Goal: Navigation & Orientation: Find specific page/section

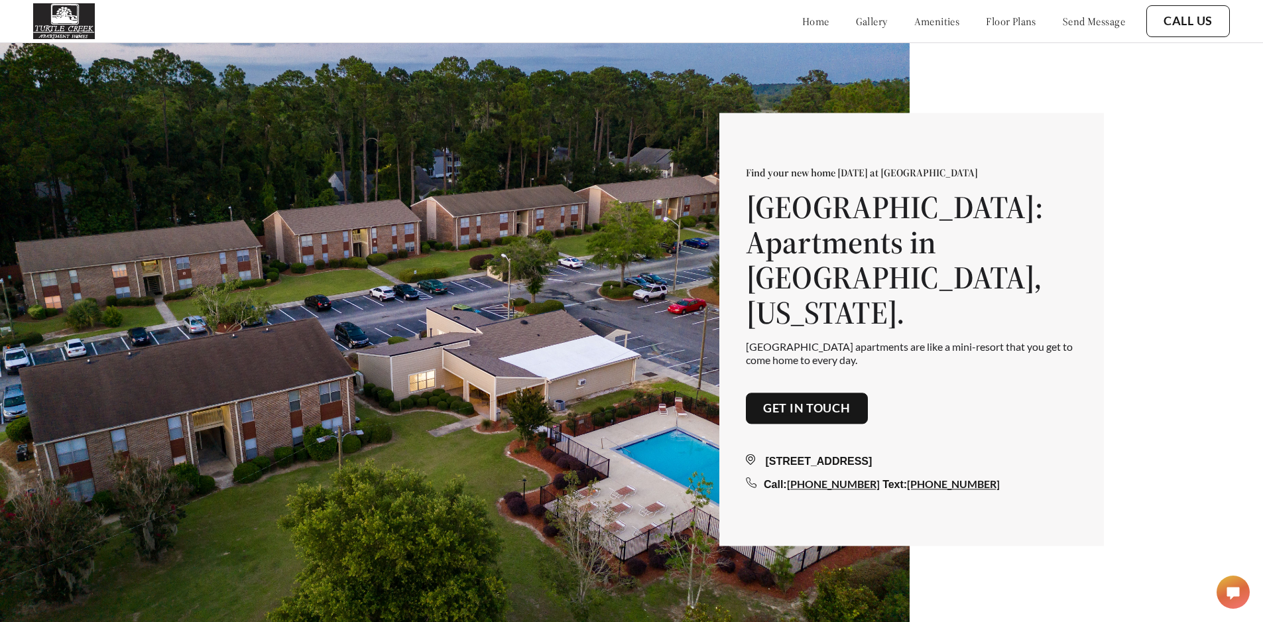
click at [986, 16] on link "floor plans" at bounding box center [1011, 21] width 50 height 13
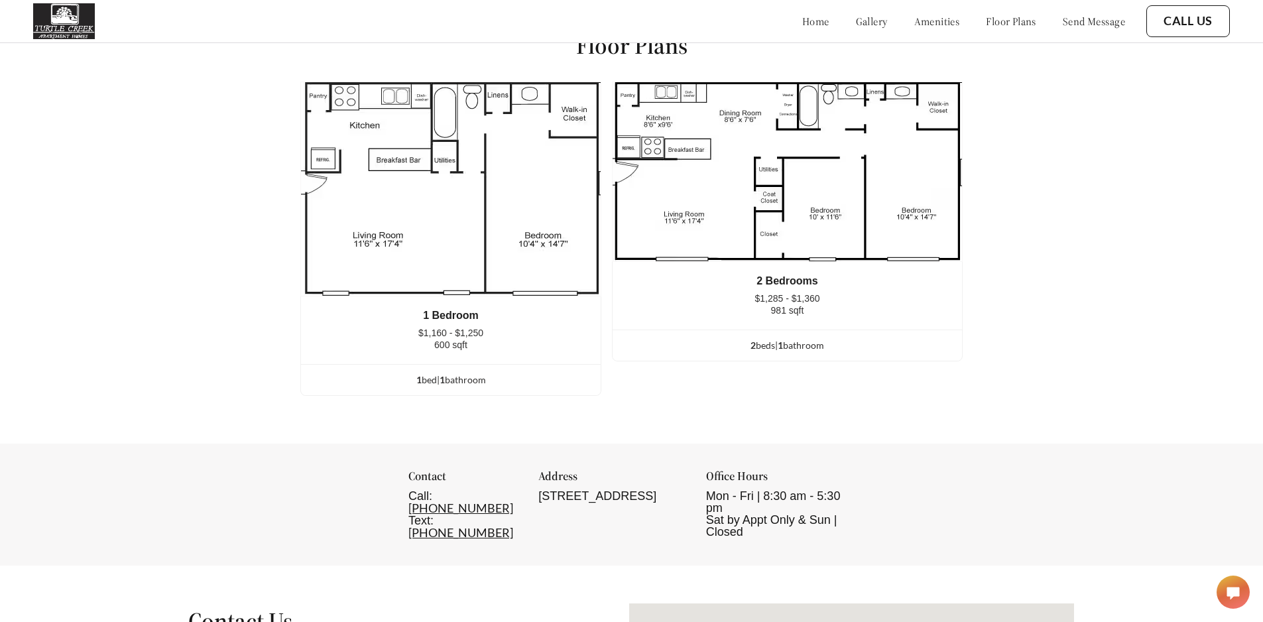
scroll to position [1782, 0]
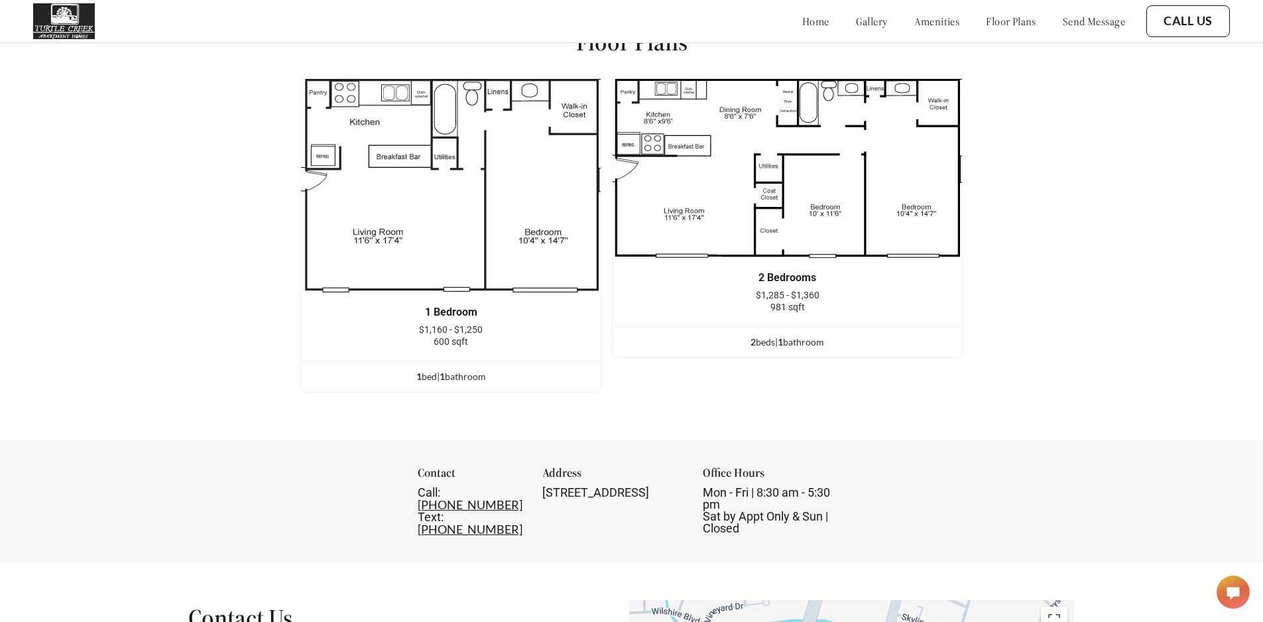
click at [754, 199] on img at bounding box center [787, 168] width 351 height 180
click at [712, 190] on img at bounding box center [787, 168] width 351 height 180
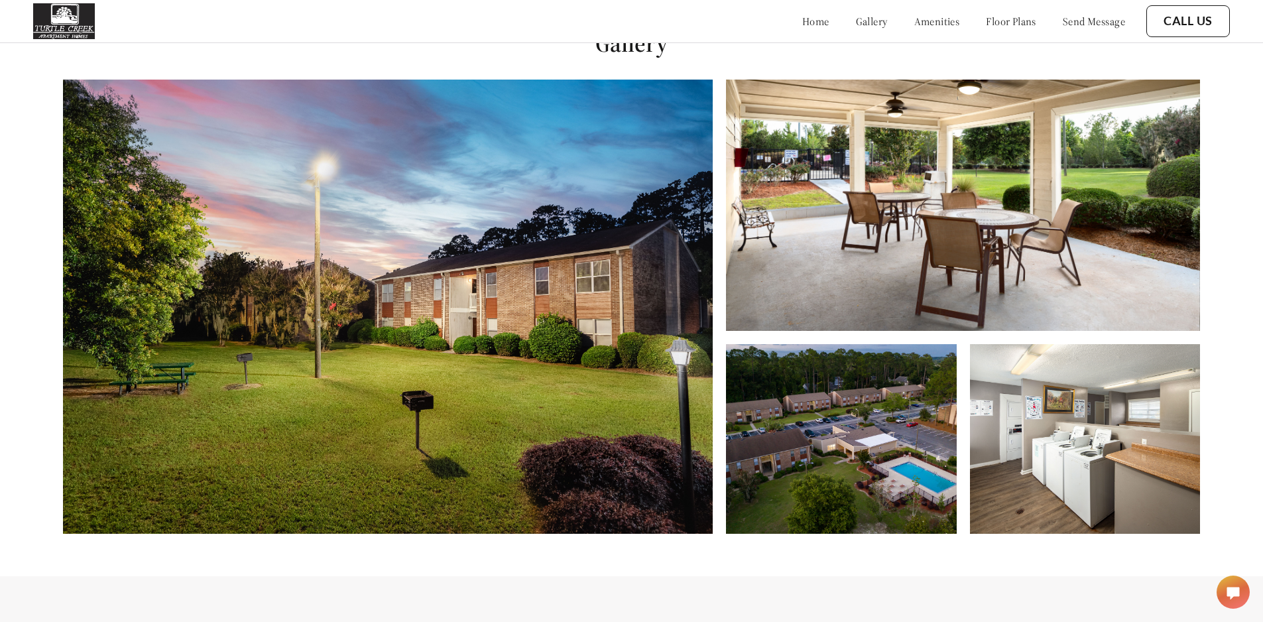
scroll to position [605, 0]
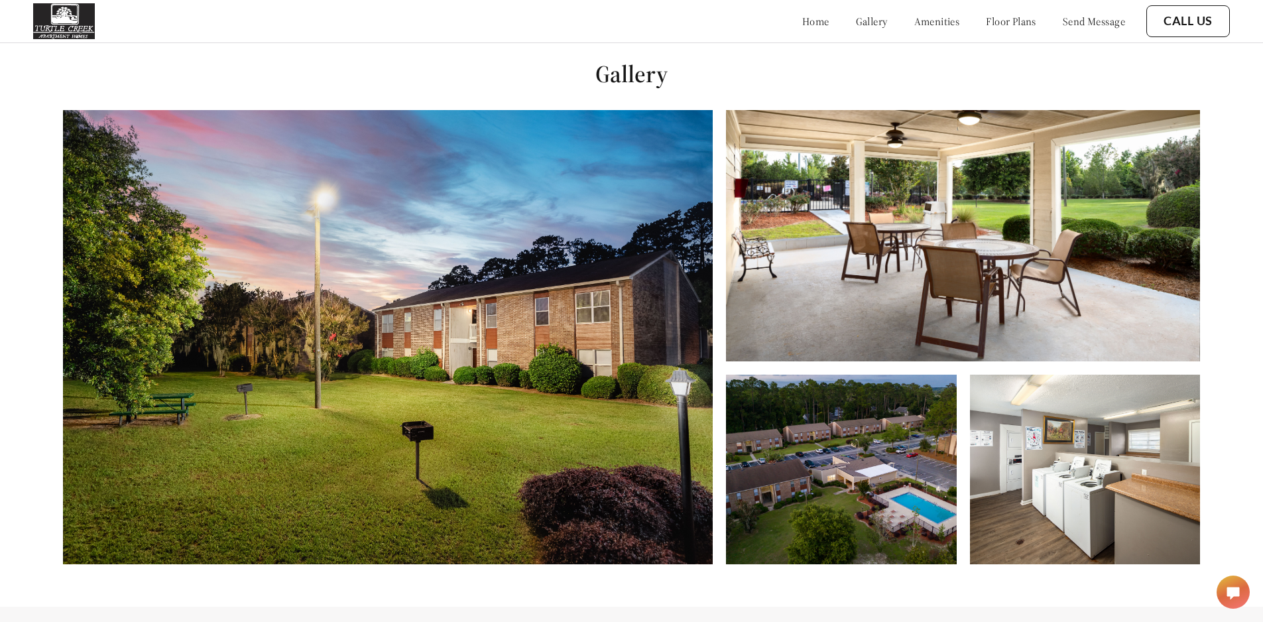
click at [856, 27] on link "gallery" at bounding box center [872, 21] width 32 height 13
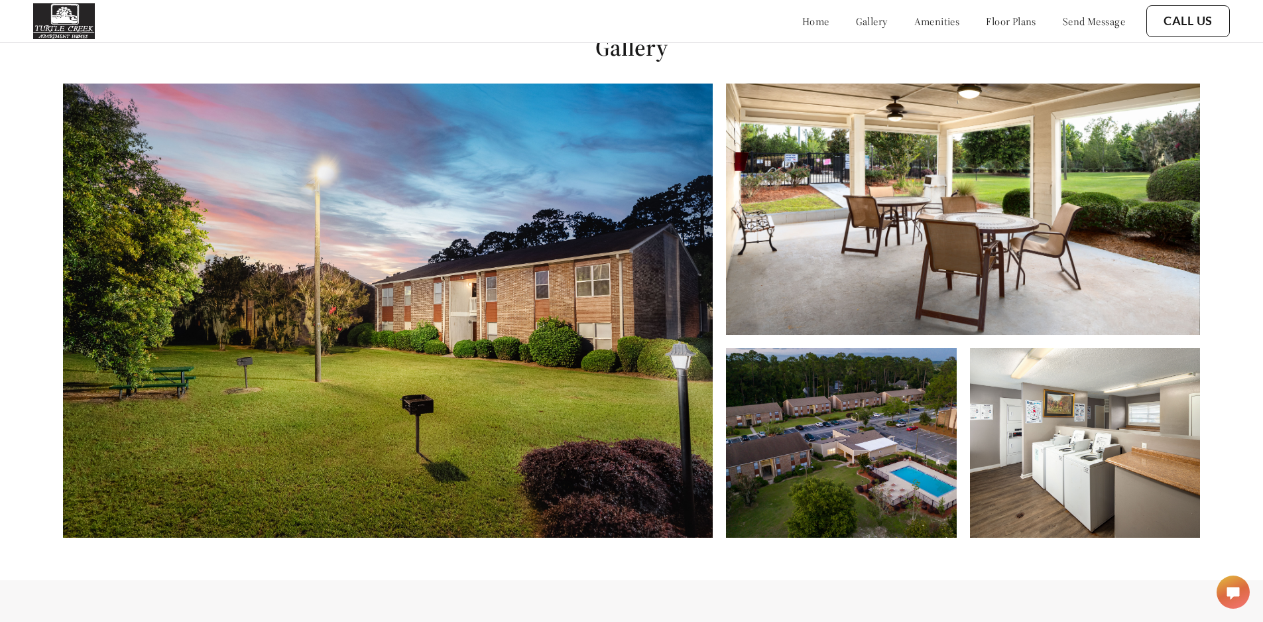
click at [923, 321] on img at bounding box center [962, 209] width 473 height 251
drag, startPoint x: 904, startPoint y: 368, endPoint x: 903, endPoint y: 352, distance: 15.9
click at [904, 366] on img at bounding box center [841, 443] width 230 height 190
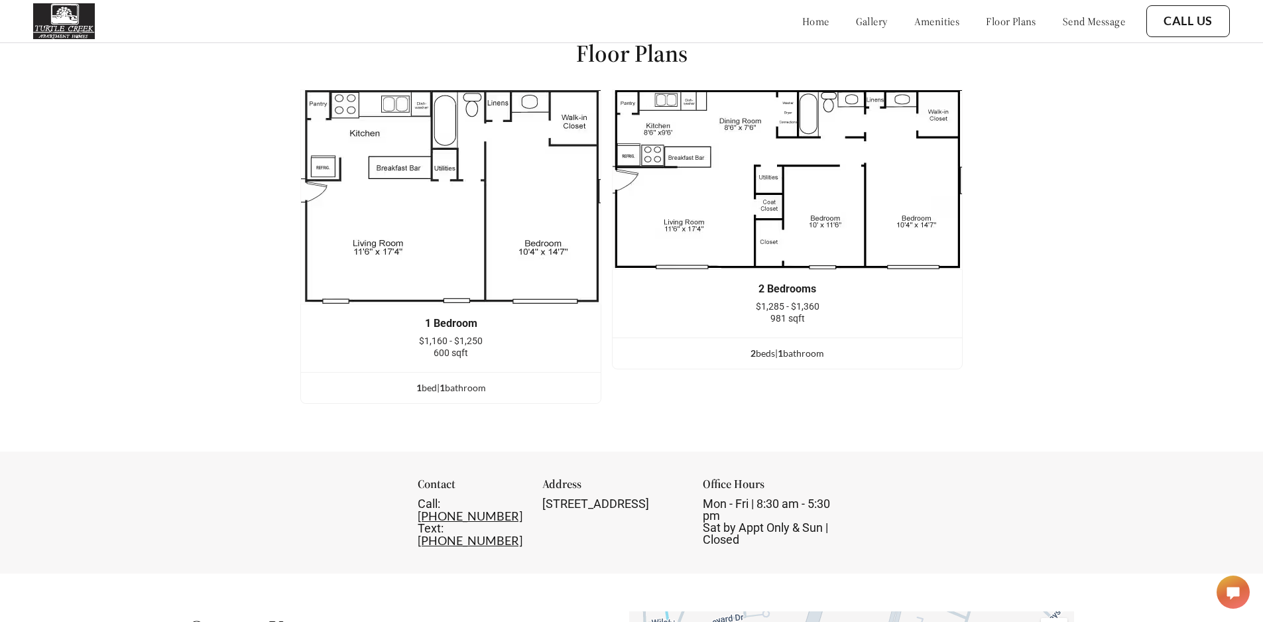
scroll to position [1782, 0]
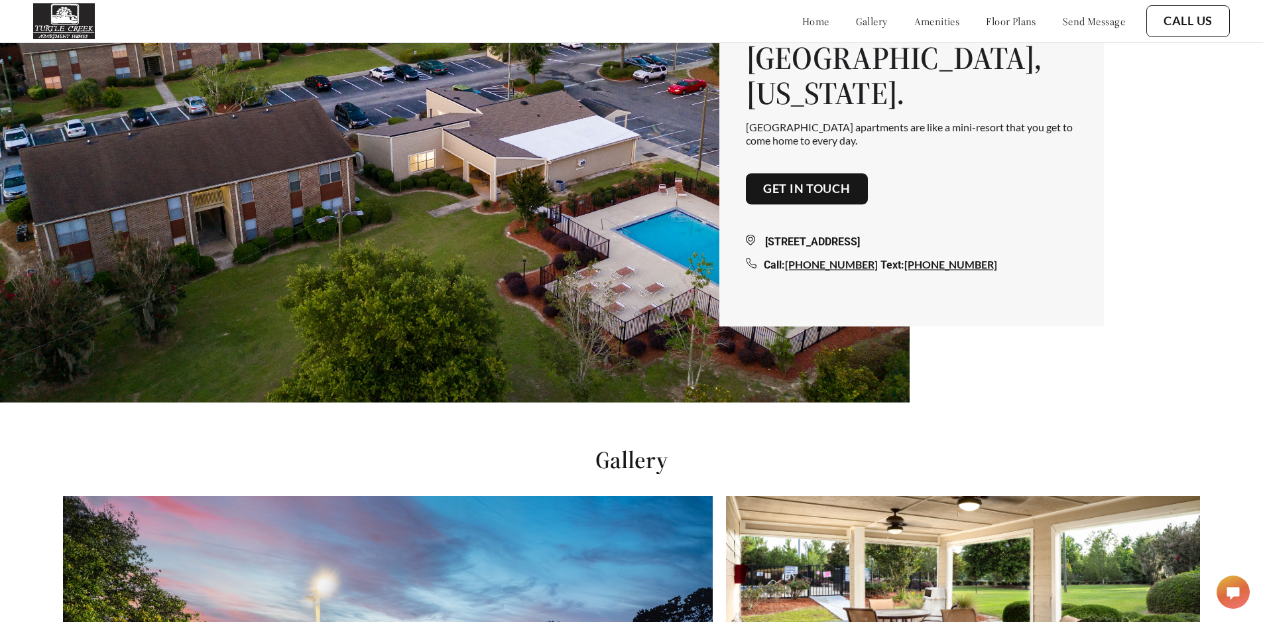
scroll to position [95, 0]
